Goal: Navigation & Orientation: Find specific page/section

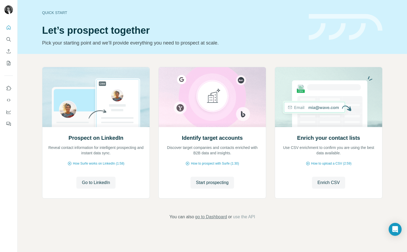
click at [212, 218] on span "go to Dashboard" at bounding box center [211, 217] width 32 height 6
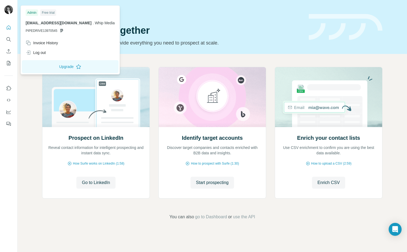
click at [9, 10] on img at bounding box center [8, 9] width 9 height 9
click at [10, 29] on icon "Quick start" at bounding box center [8, 27] width 5 height 5
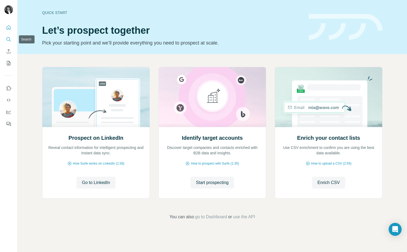
click at [9, 40] on icon "Search" at bounding box center [8, 39] width 5 height 5
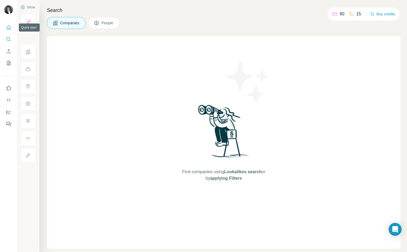
click at [6, 29] on icon "Quick start" at bounding box center [8, 27] width 5 height 5
click at [107, 26] on button "People" at bounding box center [103, 22] width 31 height 11
